Goal: Find specific page/section: Find specific page/section

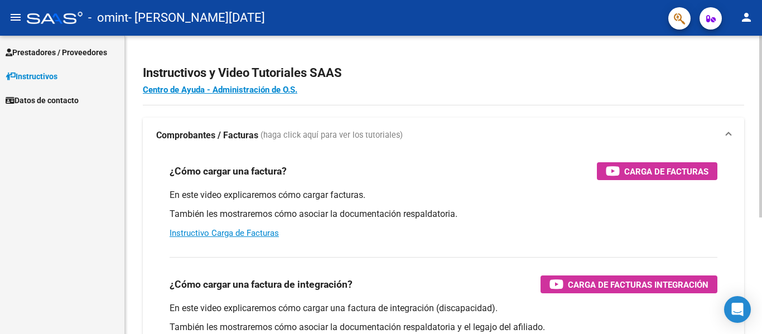
scroll to position [56, 0]
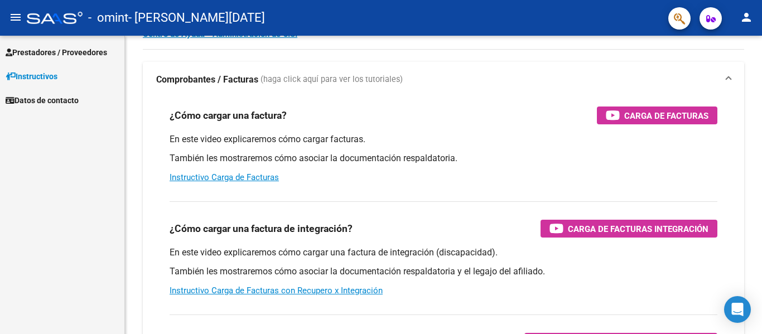
click at [86, 52] on span "Prestadores / Proveedores" at bounding box center [57, 52] width 102 height 12
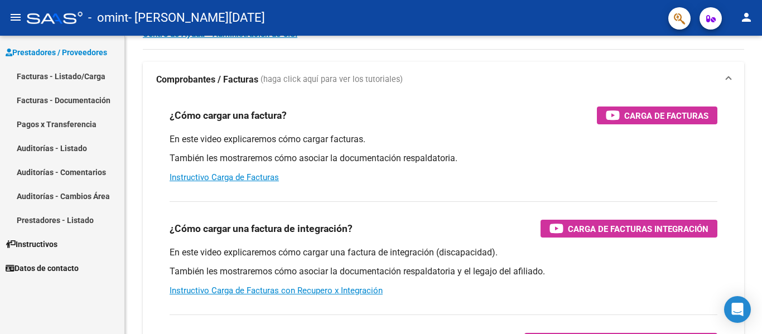
click at [66, 263] on span "Datos de contacto" at bounding box center [42, 268] width 73 height 12
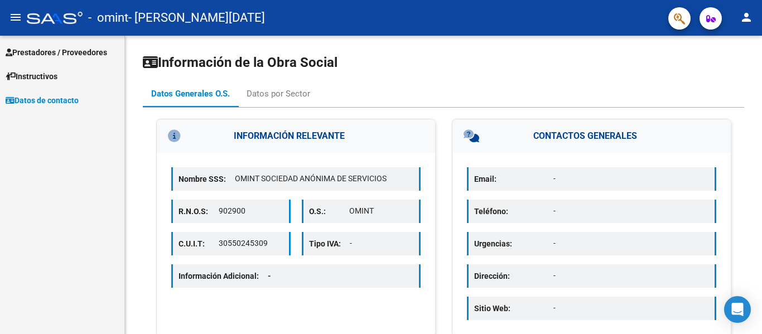
click at [750, 17] on mat-icon "person" at bounding box center [746, 17] width 13 height 13
click at [750, 17] on div at bounding box center [381, 167] width 762 height 334
click at [71, 40] on mat-nav-list "Prestadores / Proveedores Facturas - Listado/Carga Facturas - Documentación Pag…" at bounding box center [62, 74] width 124 height 76
click at [70, 51] on span "Prestadores / Proveedores" at bounding box center [57, 52] width 102 height 12
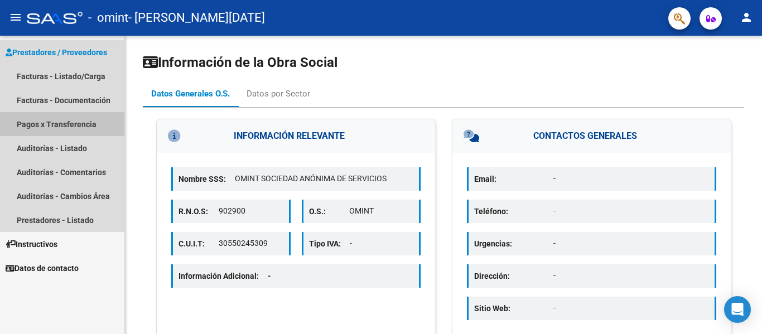
click at [59, 125] on link "Pagos x Transferencia" at bounding box center [62, 124] width 124 height 24
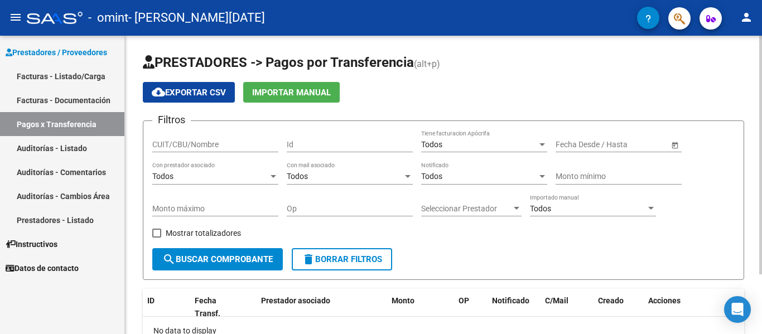
click at [194, 148] on input "CUIT/CBU/Nombre" at bounding box center [215, 144] width 126 height 9
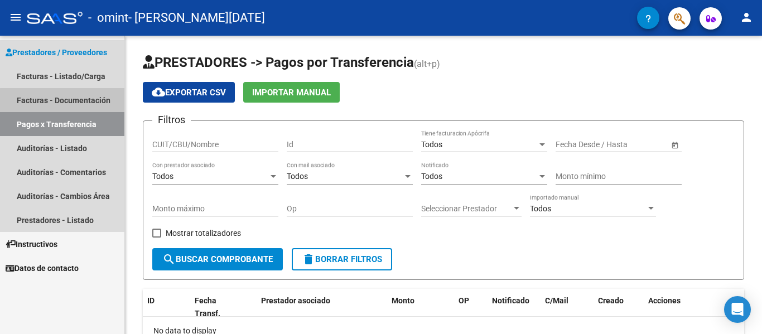
click at [88, 102] on link "Facturas - Documentación" at bounding box center [62, 100] width 124 height 24
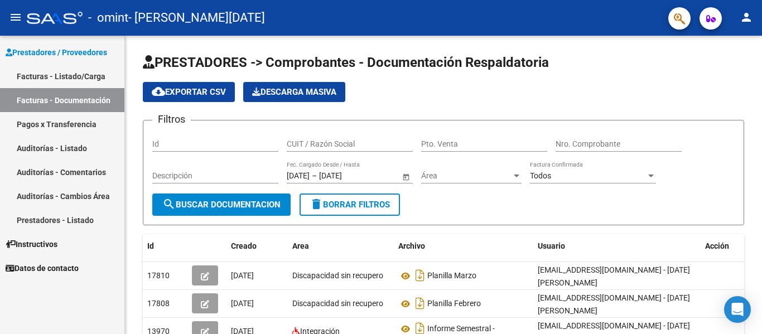
click at [67, 144] on link "Auditorías - Listado" at bounding box center [62, 148] width 124 height 24
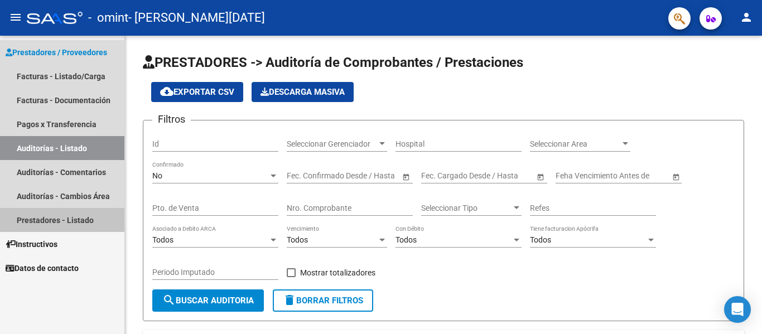
click at [70, 216] on link "Prestadores - Listado" at bounding box center [62, 220] width 124 height 24
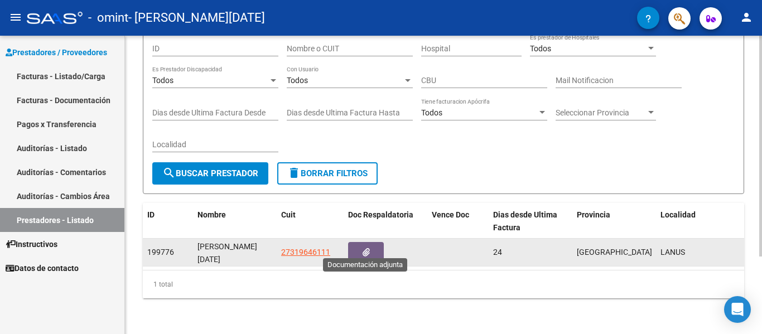
click at [365, 249] on button "button" at bounding box center [366, 252] width 36 height 21
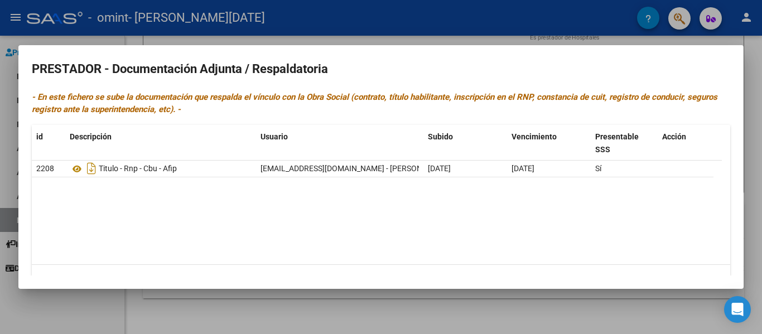
scroll to position [26, 0]
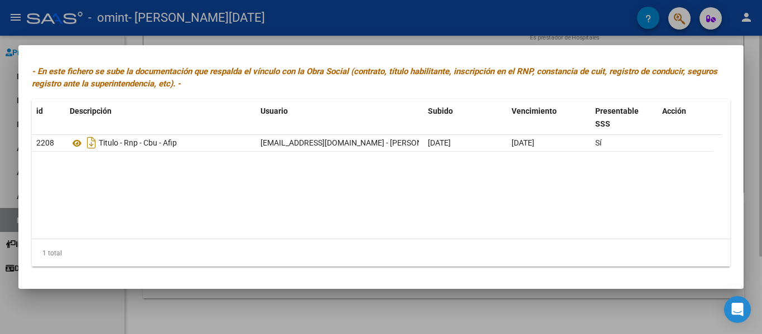
click at [436, 313] on div at bounding box center [381, 167] width 762 height 334
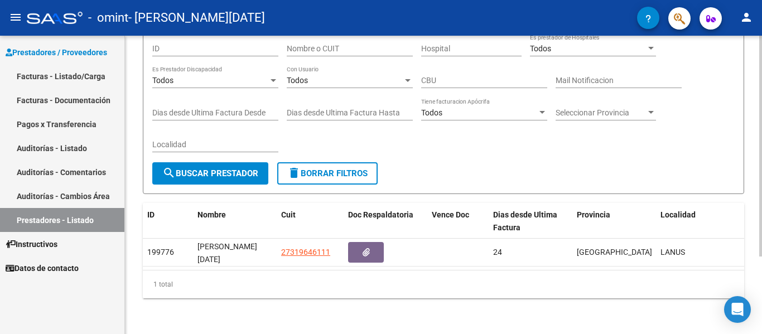
drag, startPoint x: 324, startPoint y: 279, endPoint x: 613, endPoint y: 326, distance: 292.8
click at [469, 309] on div "PRESTADORES -> Listado de Prestadores / Proveedores cloud_download Exportar CSV…" at bounding box center [443, 137] width 637 height 394
click at [697, 272] on div "1 total" at bounding box center [443, 285] width 601 height 28
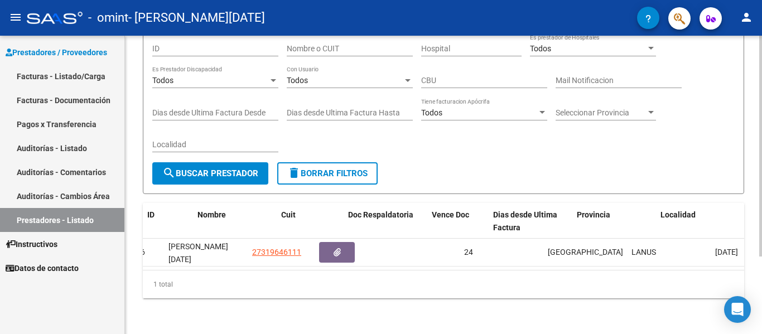
scroll to position [0, 0]
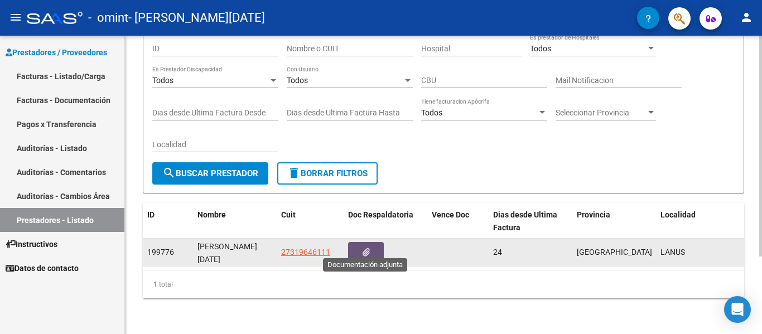
click at [373, 244] on button "button" at bounding box center [366, 252] width 36 height 21
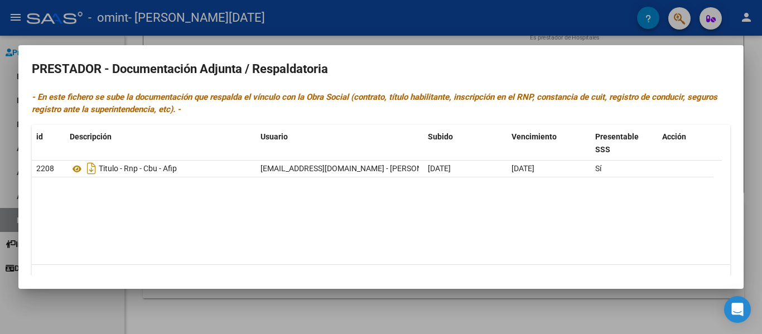
click at [252, 306] on div at bounding box center [381, 167] width 762 height 334
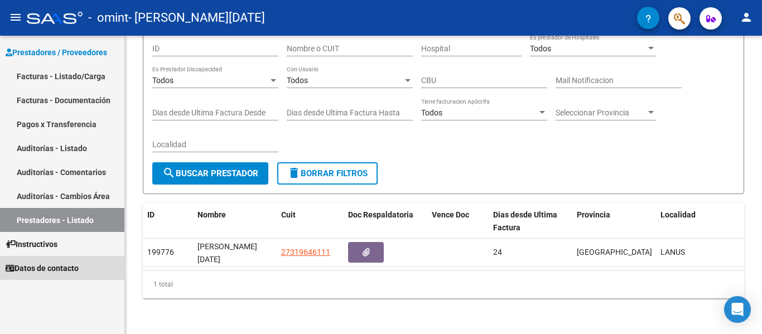
click at [68, 265] on span "Datos de contacto" at bounding box center [42, 268] width 73 height 12
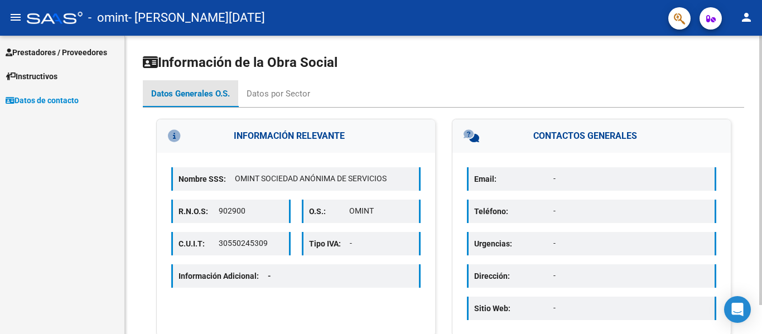
click at [196, 96] on div "Datos Generales O.S." at bounding box center [190, 94] width 79 height 12
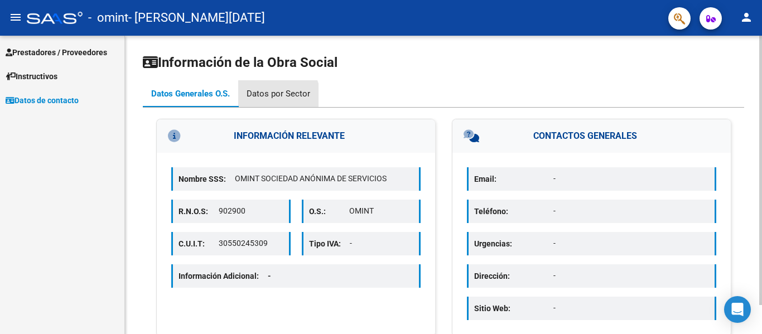
click at [244, 106] on div "Datos por Sector" at bounding box center [278, 93] width 80 height 27
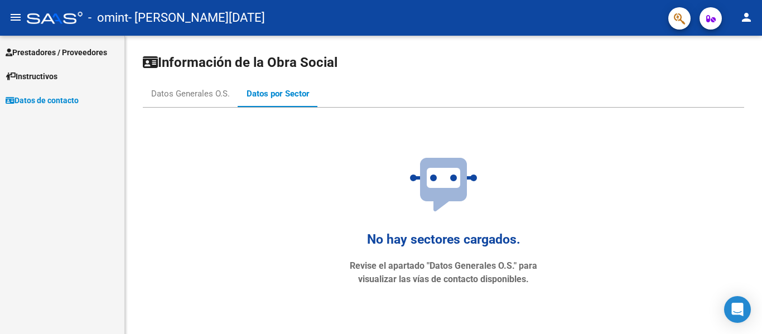
click at [80, 61] on link "Prestadores / Proveedores" at bounding box center [62, 52] width 124 height 24
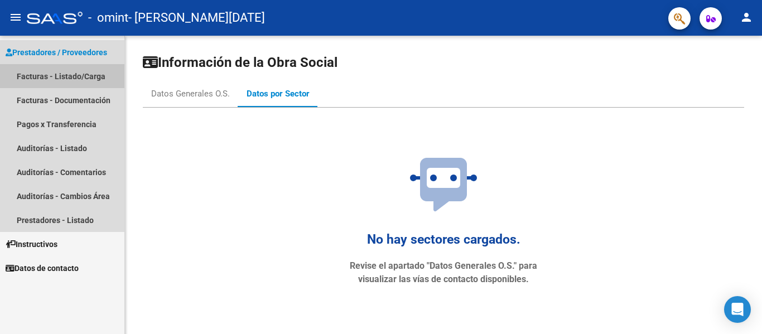
click at [85, 77] on link "Facturas - Listado/Carga" at bounding box center [62, 76] width 124 height 24
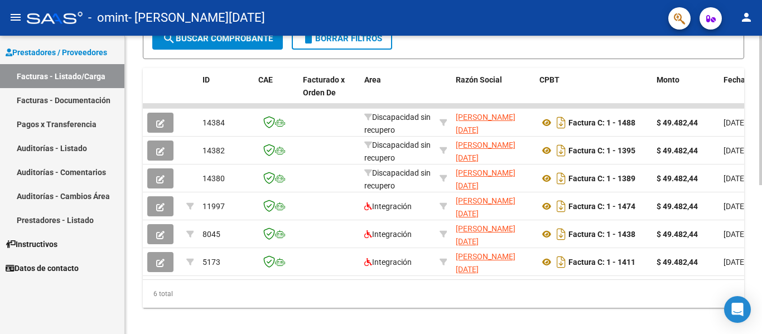
scroll to position [297, 0]
